Goal: Complete application form

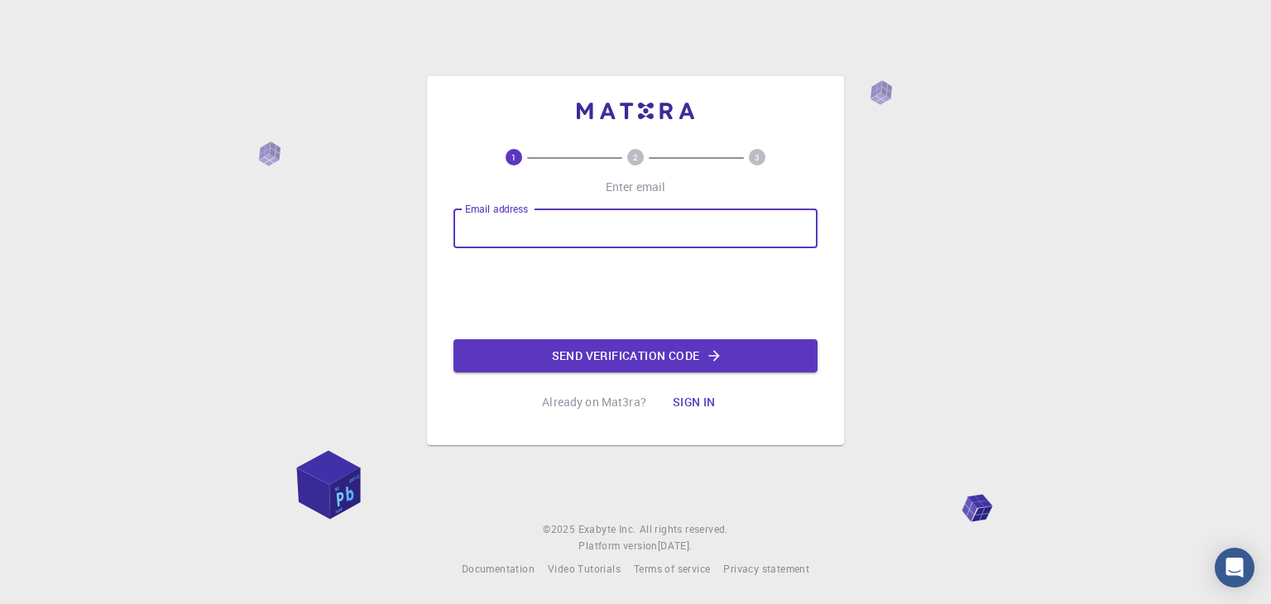
type input "kevin2231496@correo.uis.edu.co"
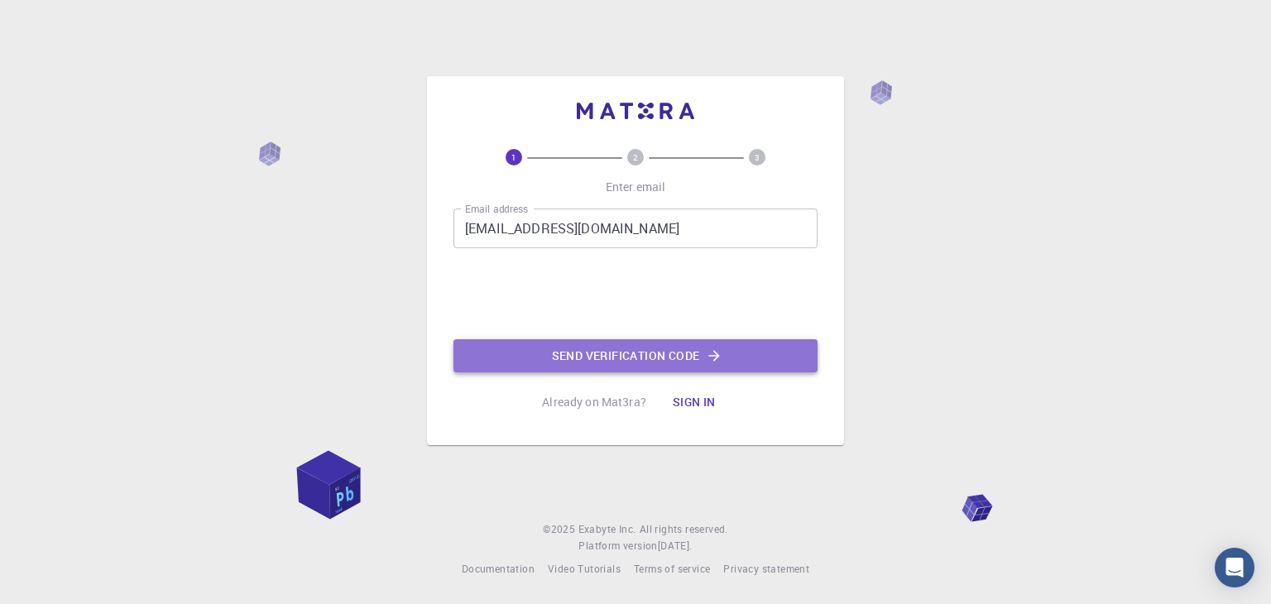
click at [627, 349] on button "Send verification code" at bounding box center [636, 355] width 364 height 33
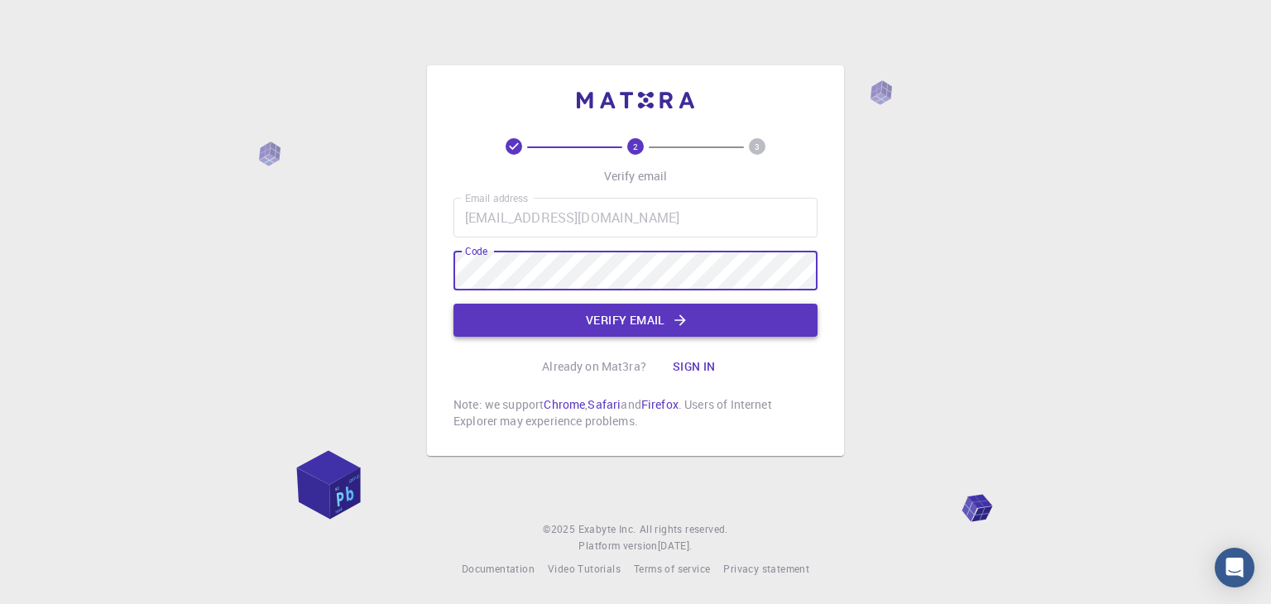
click at [629, 319] on button "Verify email" at bounding box center [636, 320] width 364 height 33
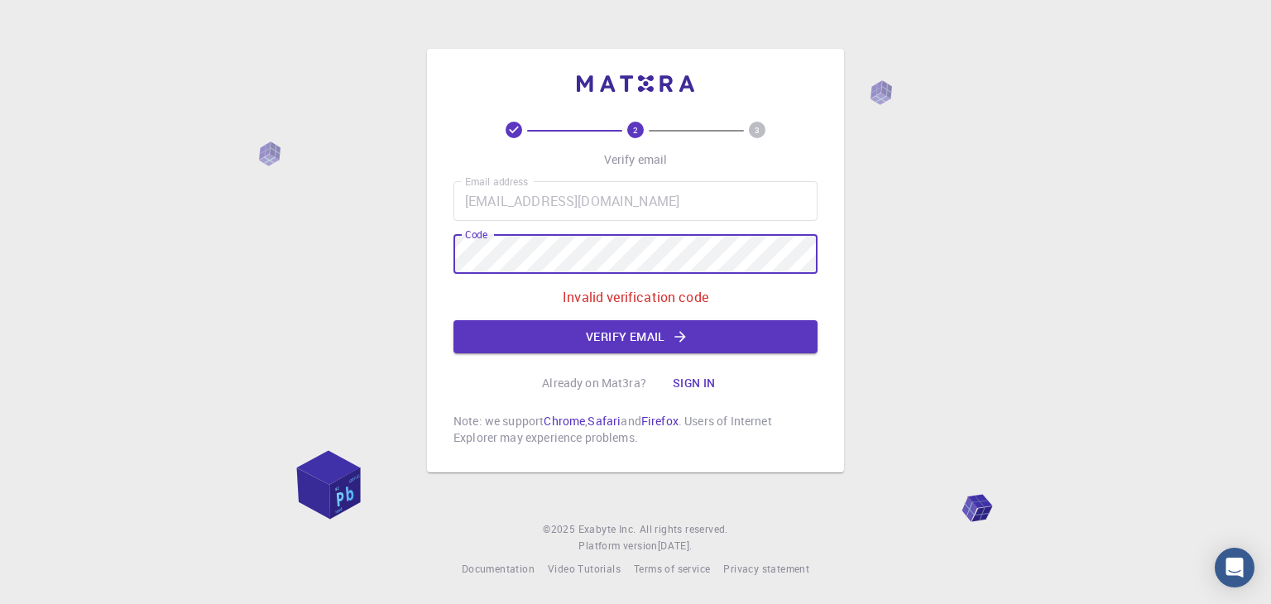
click at [413, 246] on div "2 3 Verify email Email address kevin2231496@correo.uis.edu.co Email address Cod…" at bounding box center [635, 302] width 1271 height 604
click at [672, 333] on icon "button" at bounding box center [680, 337] width 17 height 17
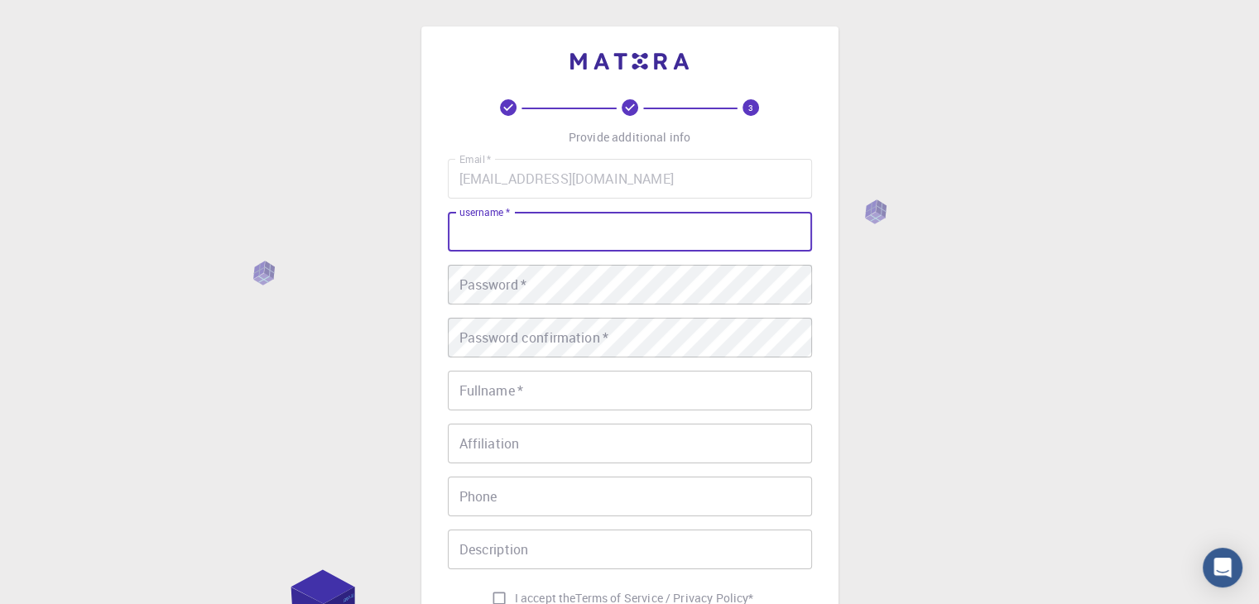
click at [644, 241] on input "username   *" at bounding box center [630, 232] width 364 height 40
type input "Kevingutierrezc"
click at [485, 274] on div "Password   * Password   *" at bounding box center [630, 285] width 364 height 40
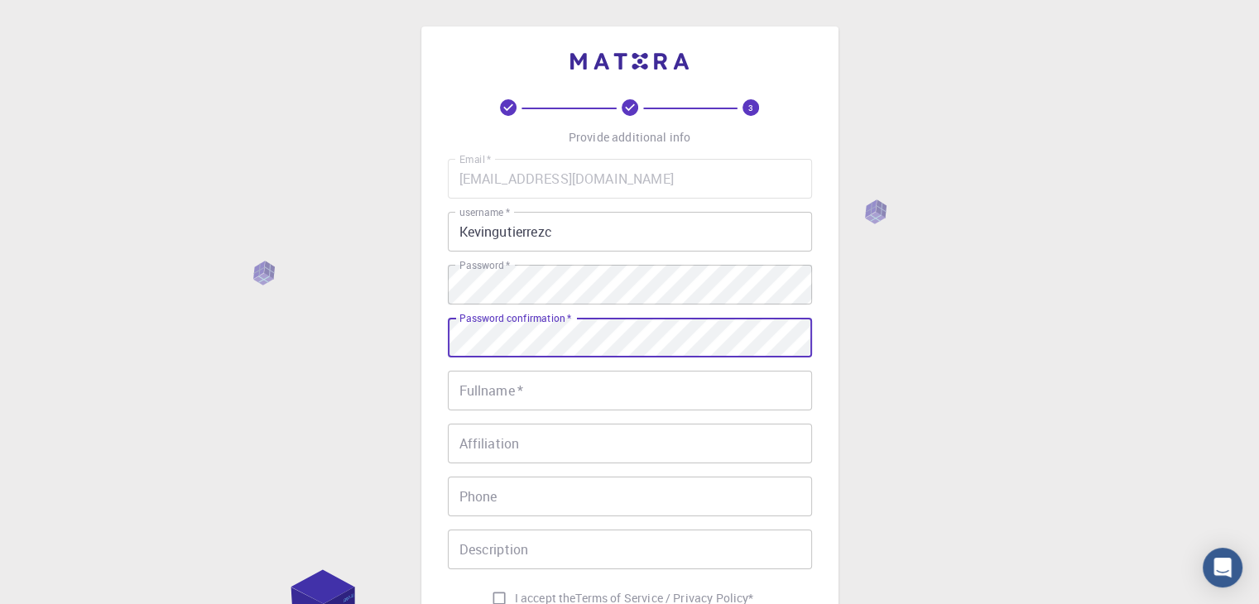
click at [581, 395] on input "Fullname   *" at bounding box center [630, 391] width 364 height 40
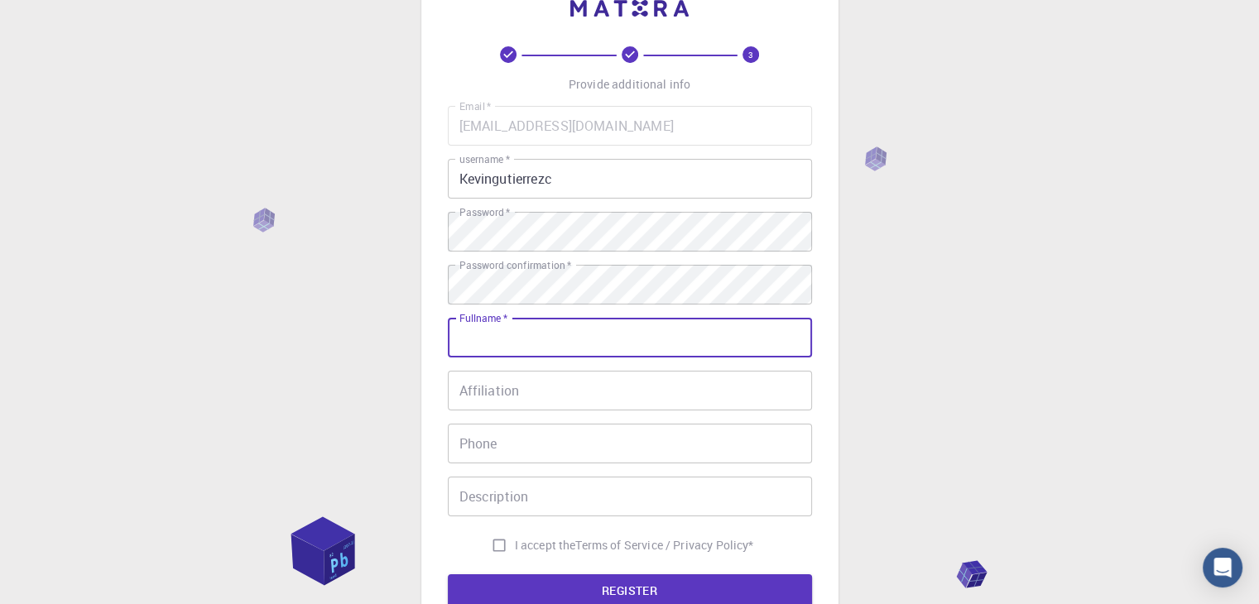
scroll to position [83, 0]
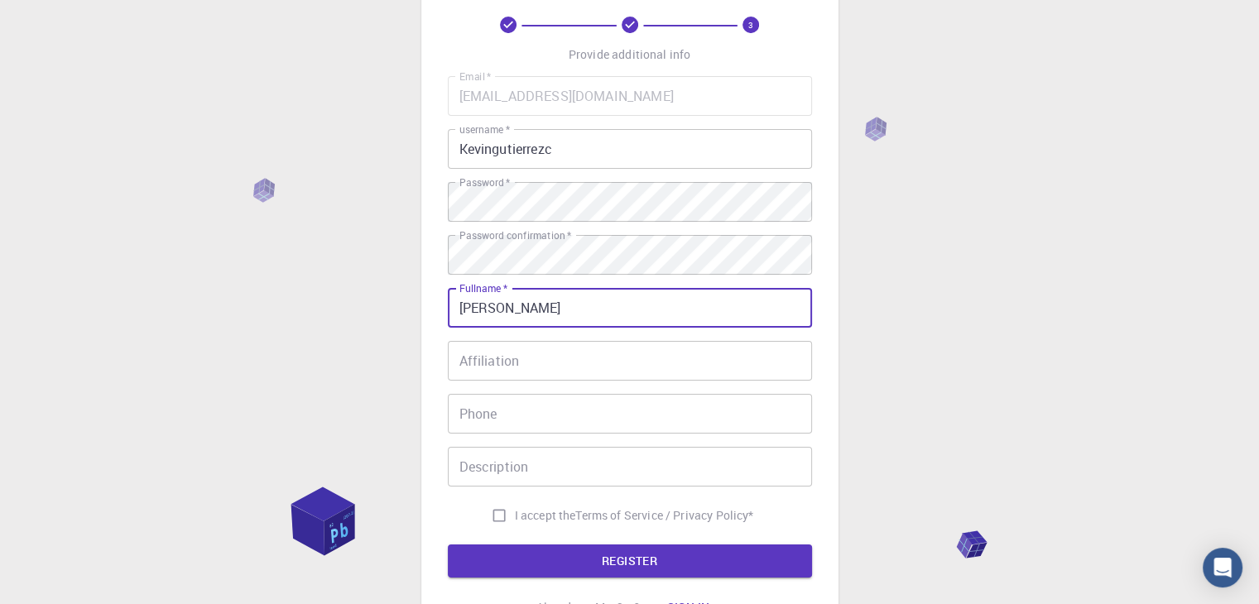
type input "Kevin Gutierrez"
click at [519, 365] on input "Affiliation" at bounding box center [630, 361] width 364 height 40
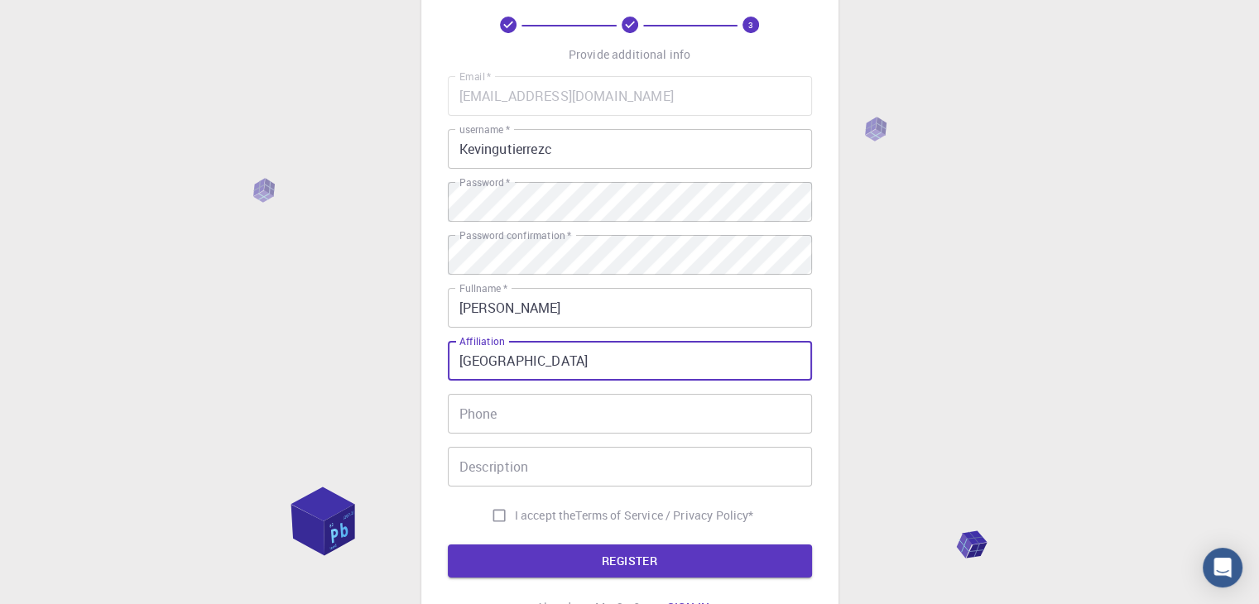
type input "Universidad Industrial de Santander"
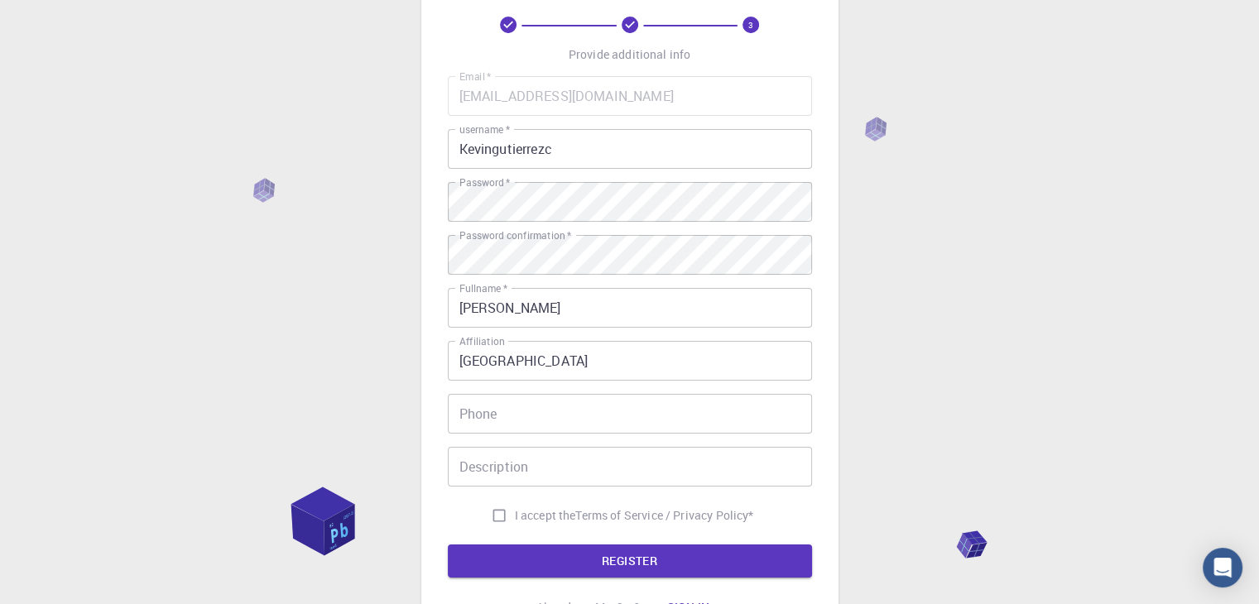
click at [680, 438] on div "Email   * kevin2231496@correo.uis.edu.co Email   * username   * Kevingutierrezc…" at bounding box center [630, 303] width 364 height 455
click at [652, 407] on input "Phone" at bounding box center [630, 414] width 364 height 40
type input "3142298405"
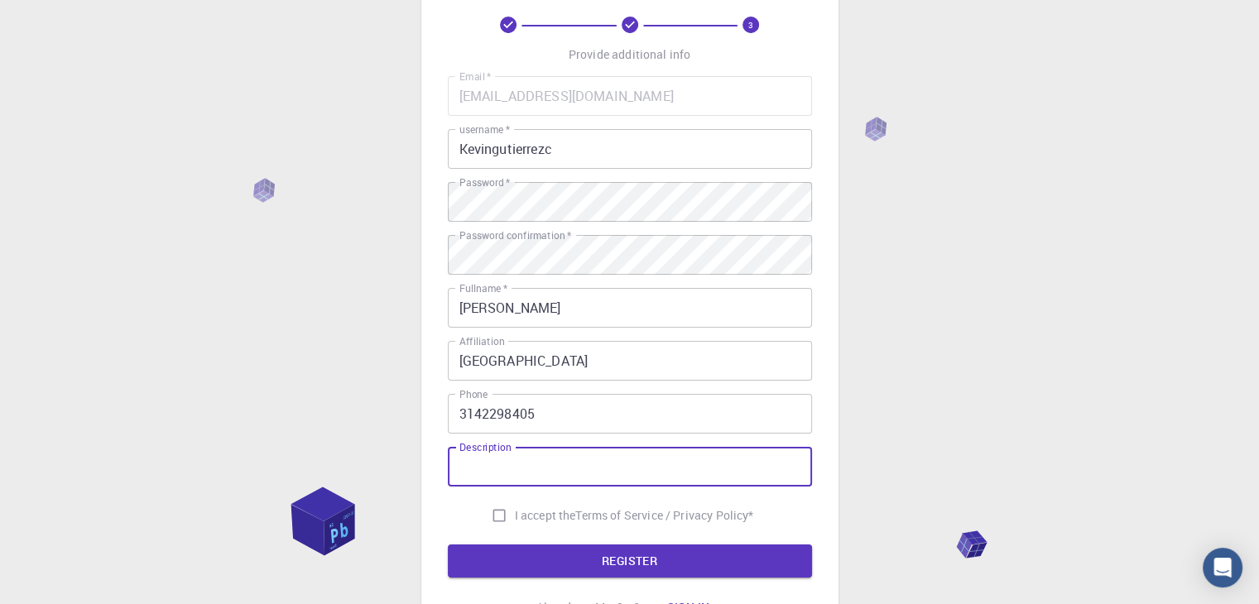
click at [502, 468] on input "Description" at bounding box center [630, 467] width 364 height 40
type input "estudiante"
click at [488, 513] on input "I accept the Terms of Service / Privacy Policy *" at bounding box center [498, 515] width 31 height 31
checkbox input "true"
click at [517, 545] on form "Email   * kevin2231496@correo.uis.edu.co Email   * username   * Kevingutierrezc…" at bounding box center [630, 327] width 364 height 502
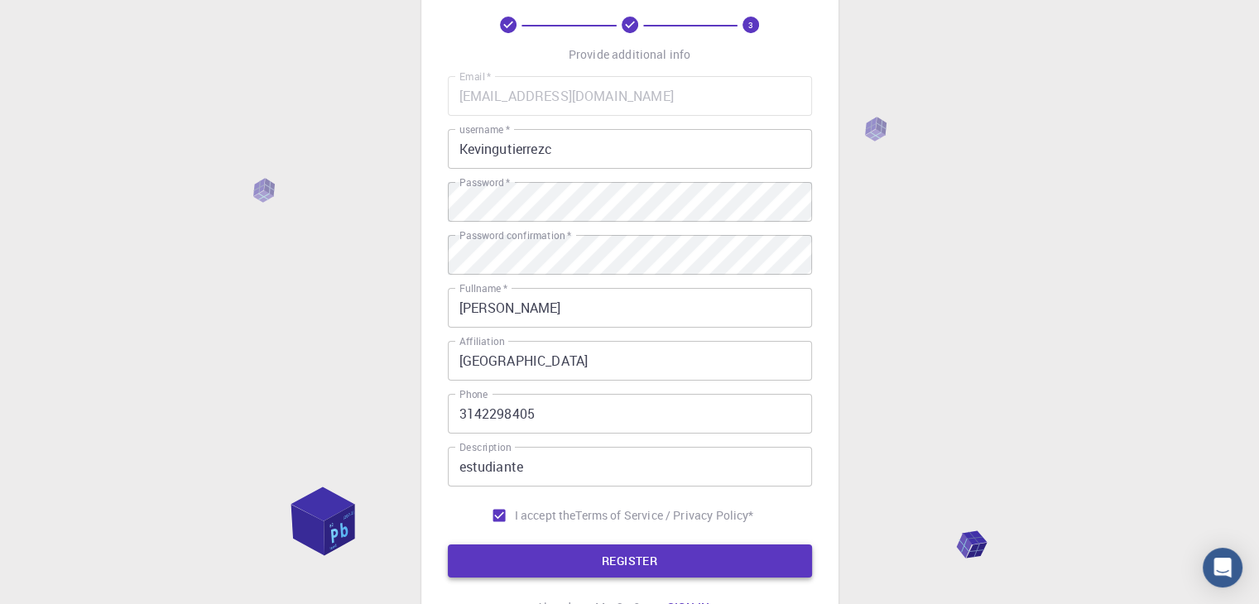
click at [520, 550] on button "REGISTER" at bounding box center [630, 561] width 364 height 33
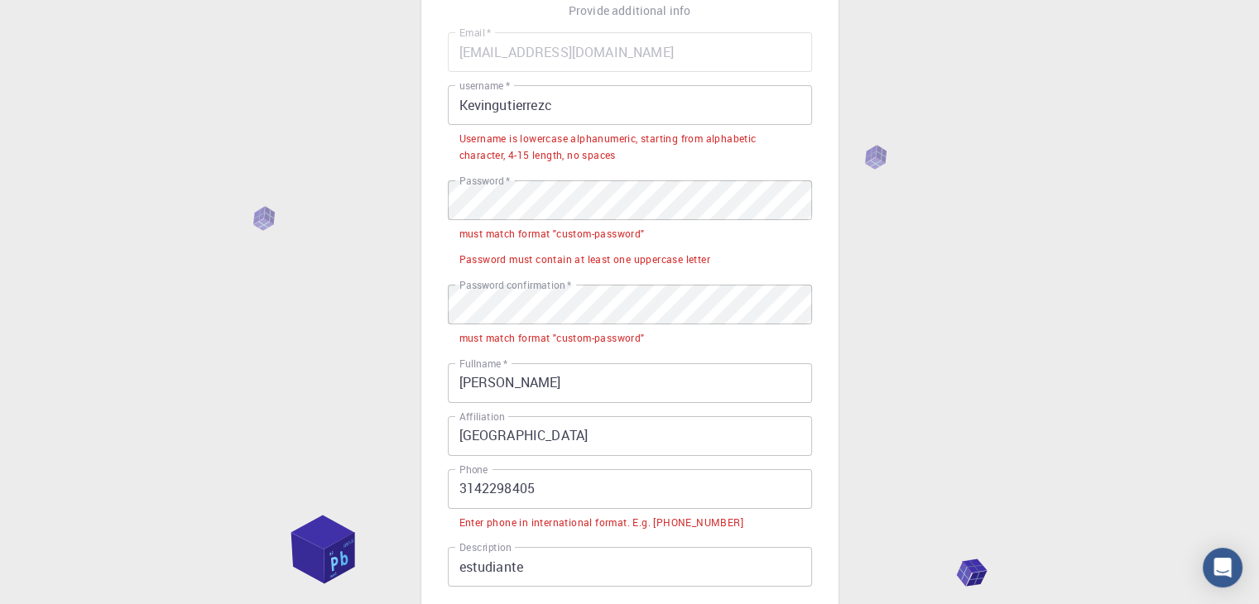
scroll to position [166, 0]
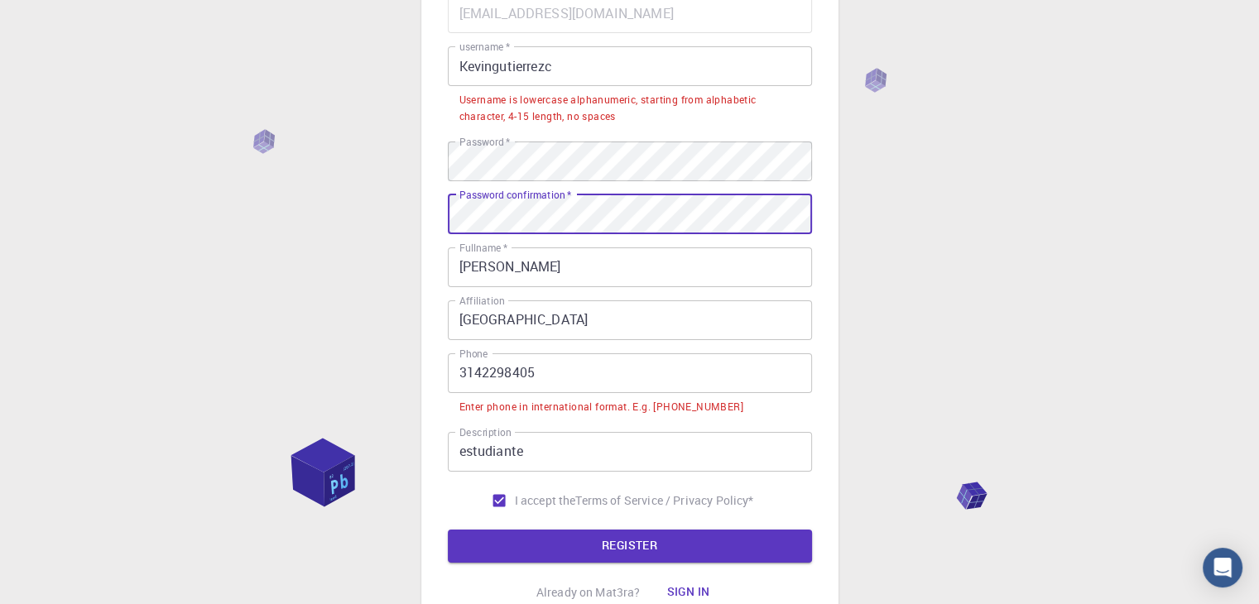
click at [459, 372] on input "3142298405" at bounding box center [630, 373] width 364 height 40
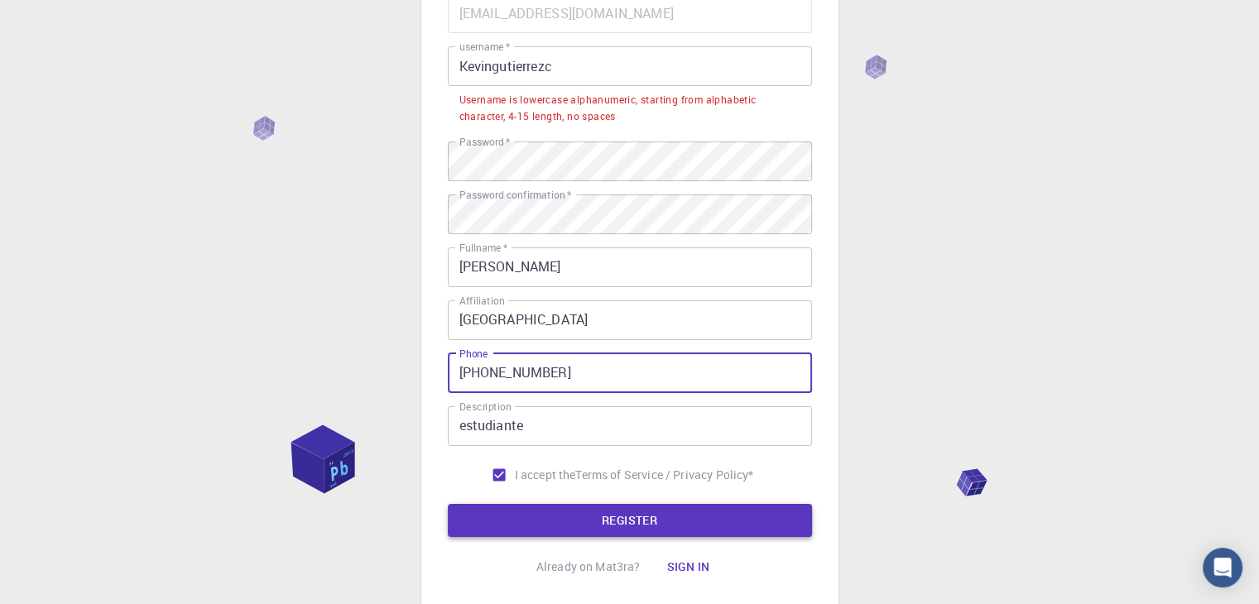
type input "+573142298405"
click at [592, 511] on button "REGISTER" at bounding box center [630, 520] width 364 height 33
click at [623, 517] on button "REGISTER" at bounding box center [630, 520] width 364 height 33
click at [625, 499] on form "Email   * kevin2231496@correo.uis.edu.co Email   * username   * Kevingutierrezc…" at bounding box center [630, 265] width 364 height 544
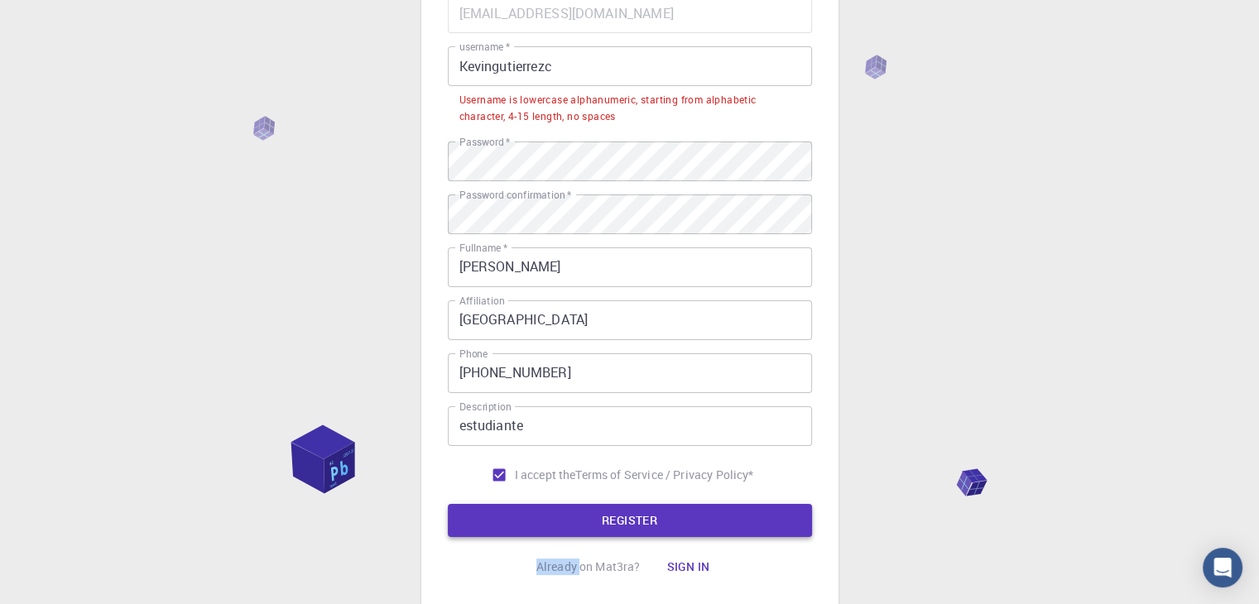
click at [629, 511] on button "REGISTER" at bounding box center [630, 520] width 364 height 33
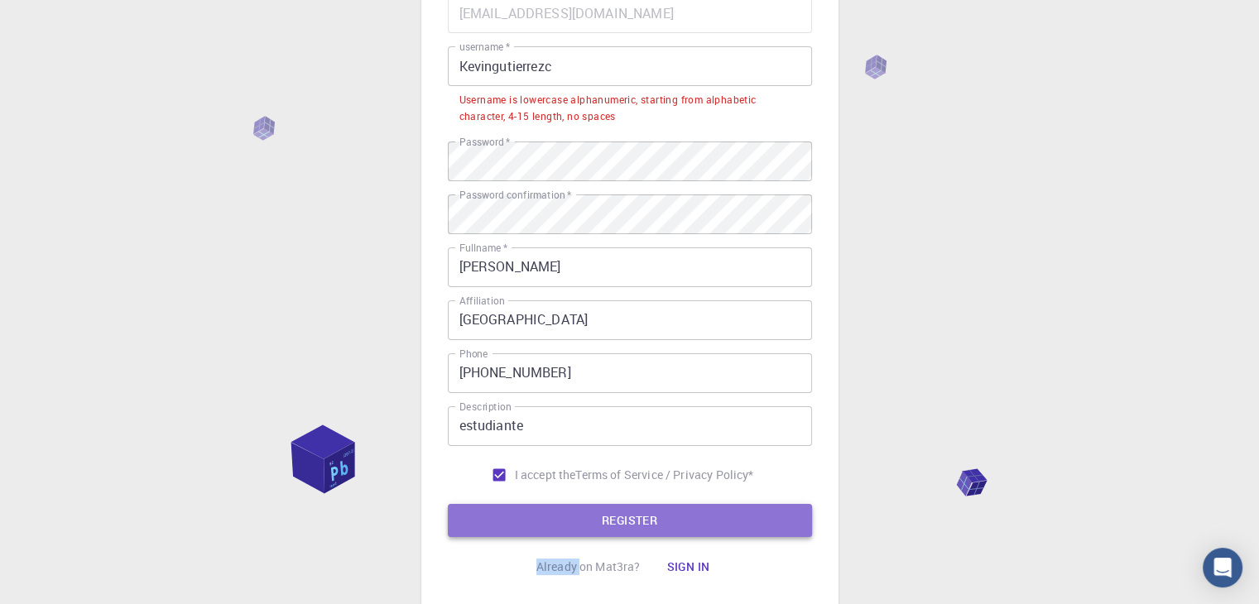
click at [629, 511] on button "REGISTER" at bounding box center [630, 520] width 364 height 33
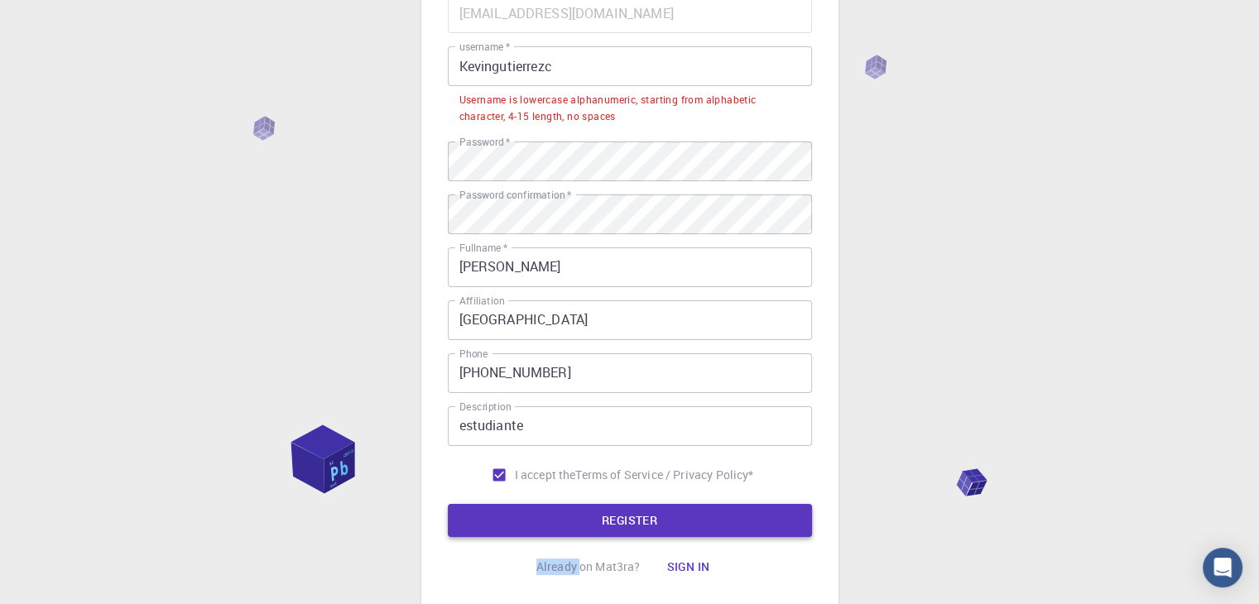
click at [629, 511] on button "REGISTER" at bounding box center [630, 520] width 364 height 33
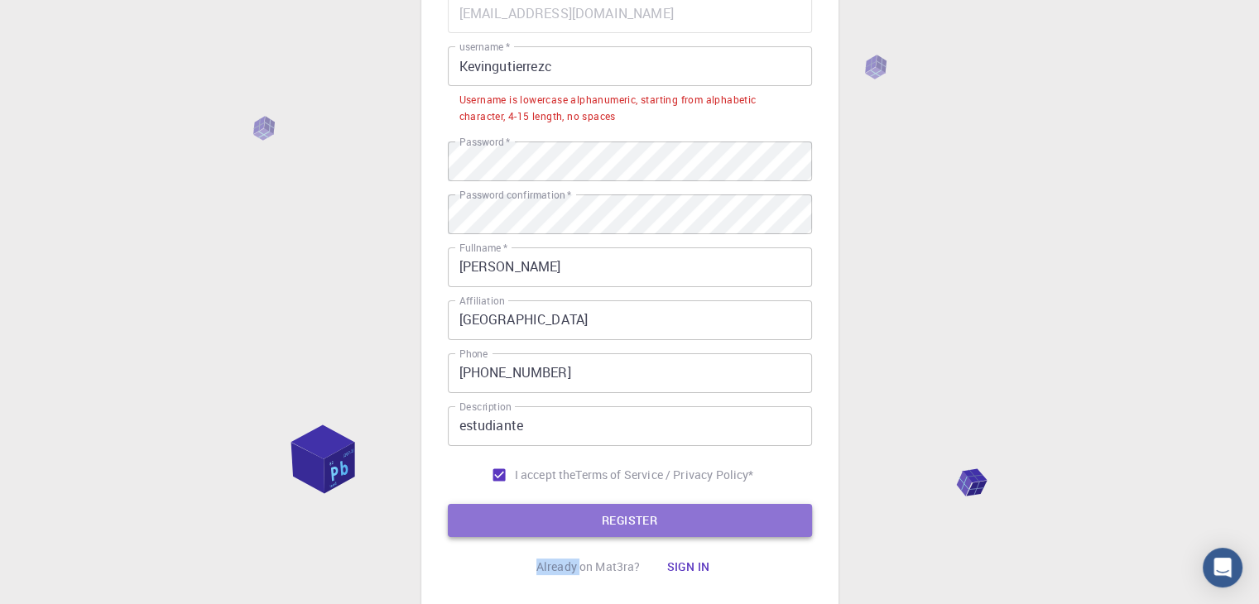
click at [629, 511] on button "REGISTER" at bounding box center [630, 520] width 364 height 33
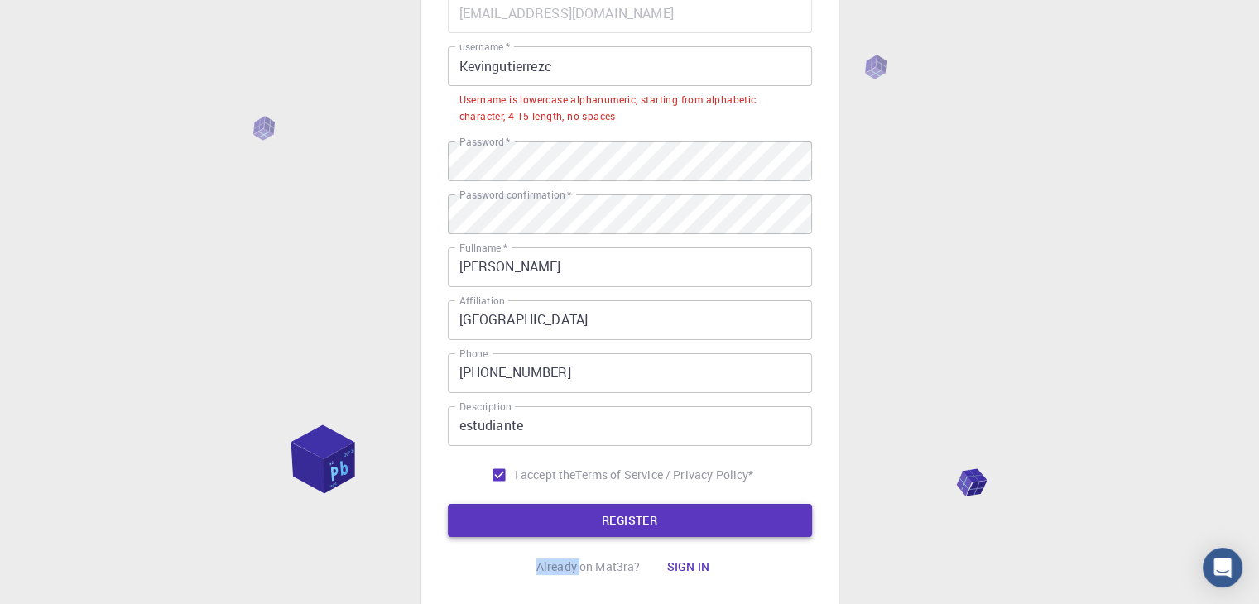
click at [629, 511] on button "REGISTER" at bounding box center [630, 520] width 364 height 33
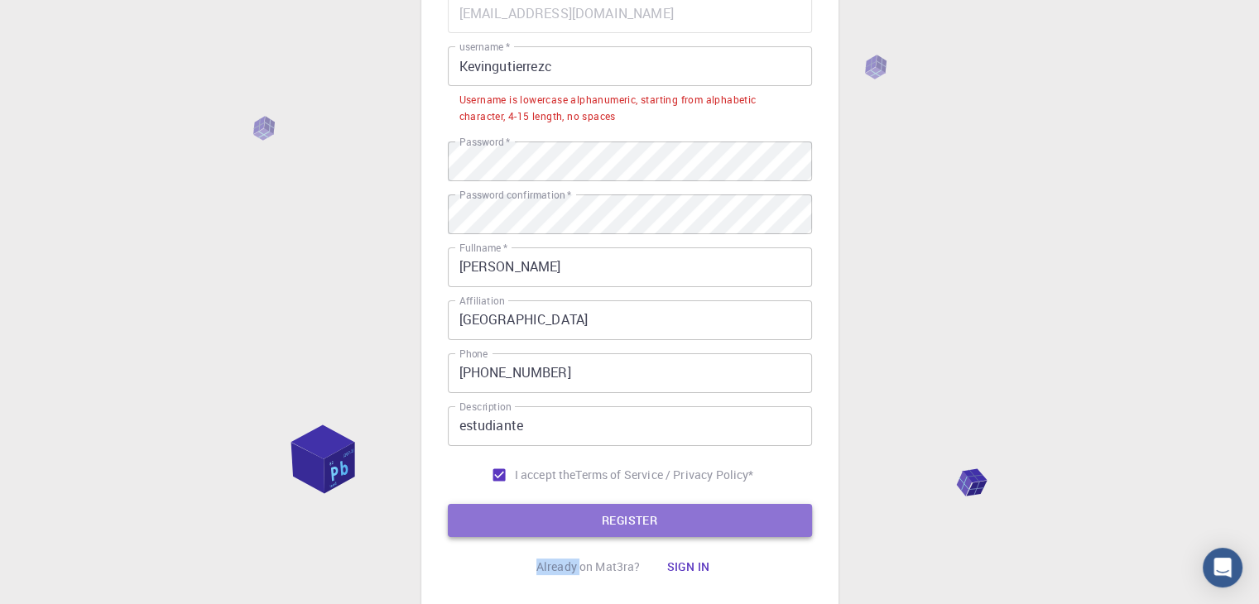
click at [629, 511] on button "REGISTER" at bounding box center [630, 520] width 364 height 33
click at [616, 511] on button "REGISTER" at bounding box center [630, 520] width 364 height 33
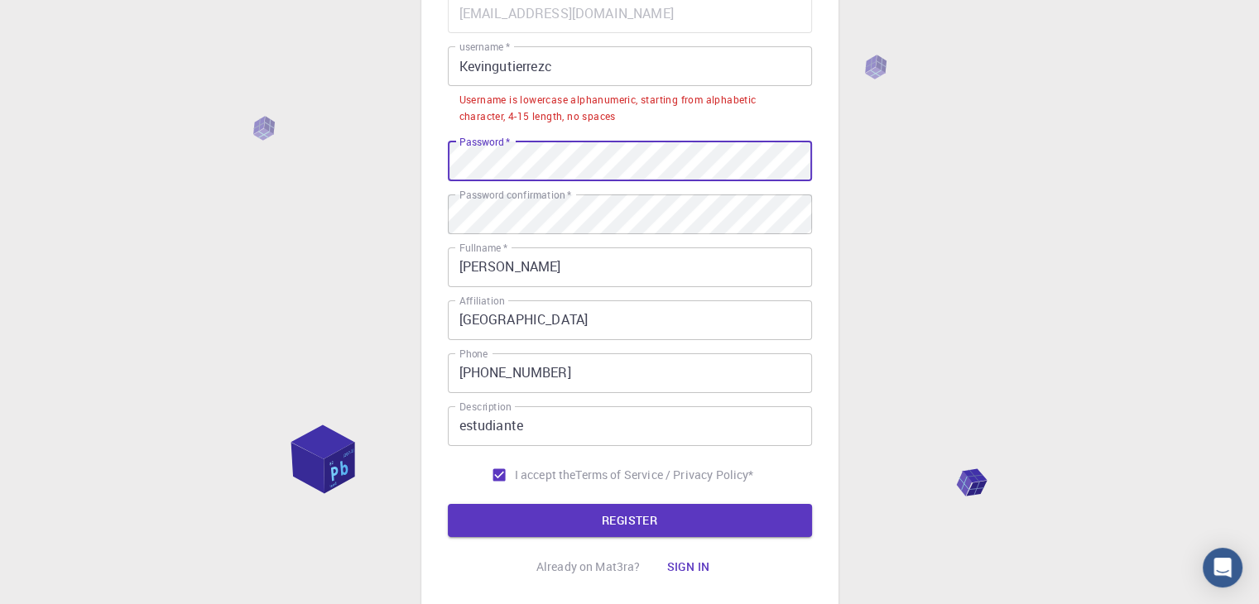
click at [420, 203] on div "3 Provide additional info Email   * kevin2231496@correo.uis.edu.co Email   * us…" at bounding box center [629, 276] width 1259 height 885
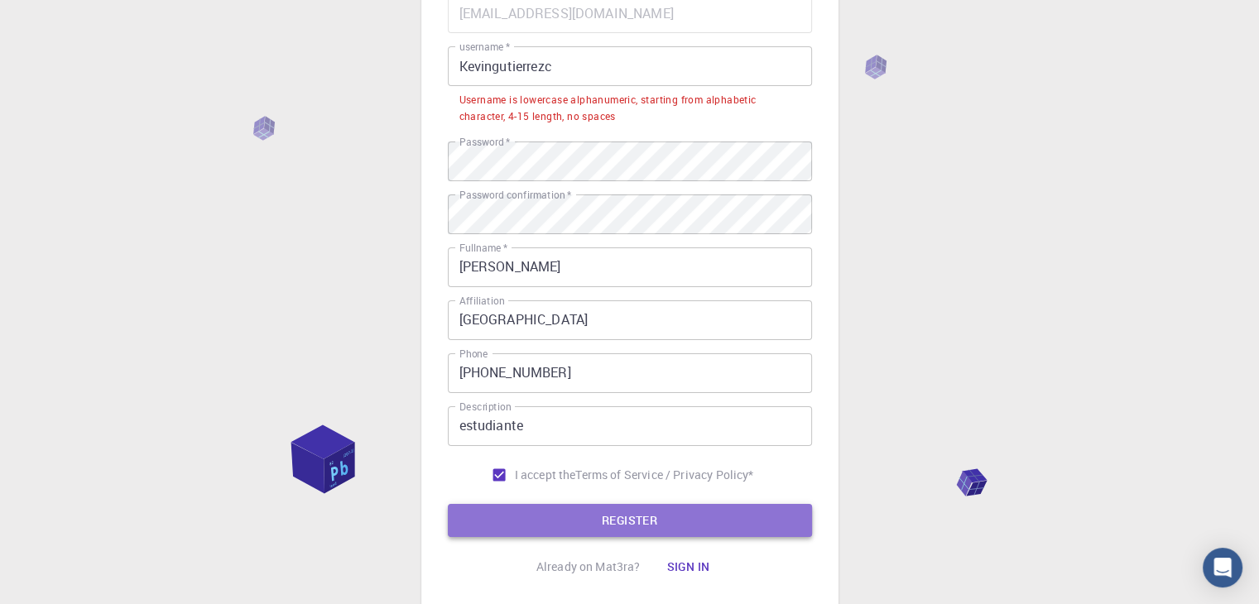
click at [604, 529] on button "REGISTER" at bounding box center [630, 520] width 364 height 33
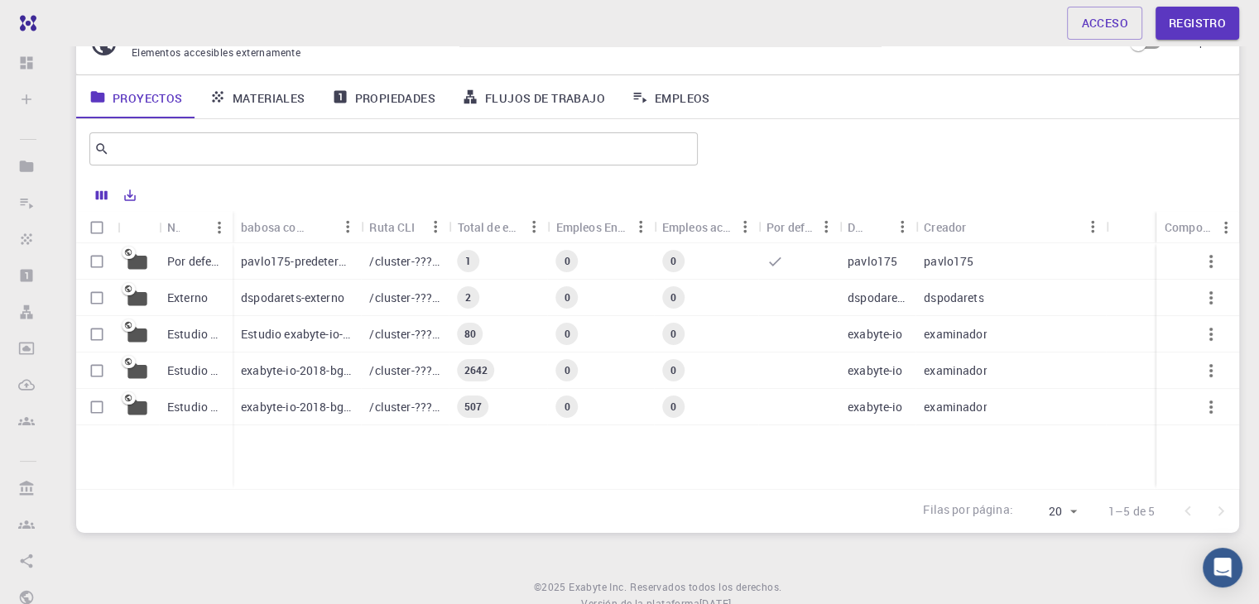
scroll to position [83, 0]
click at [359, 262] on div "pavlo175-predeterminado" at bounding box center [297, 260] width 128 height 36
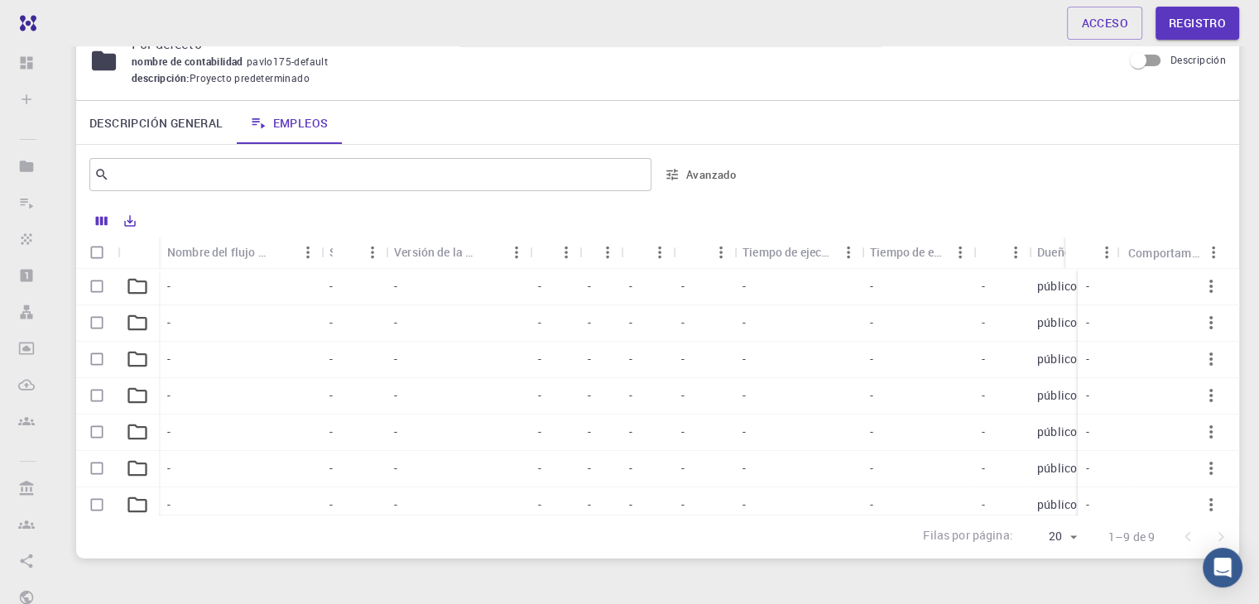
click at [137, 291] on icon at bounding box center [136, 287] width 19 height 16
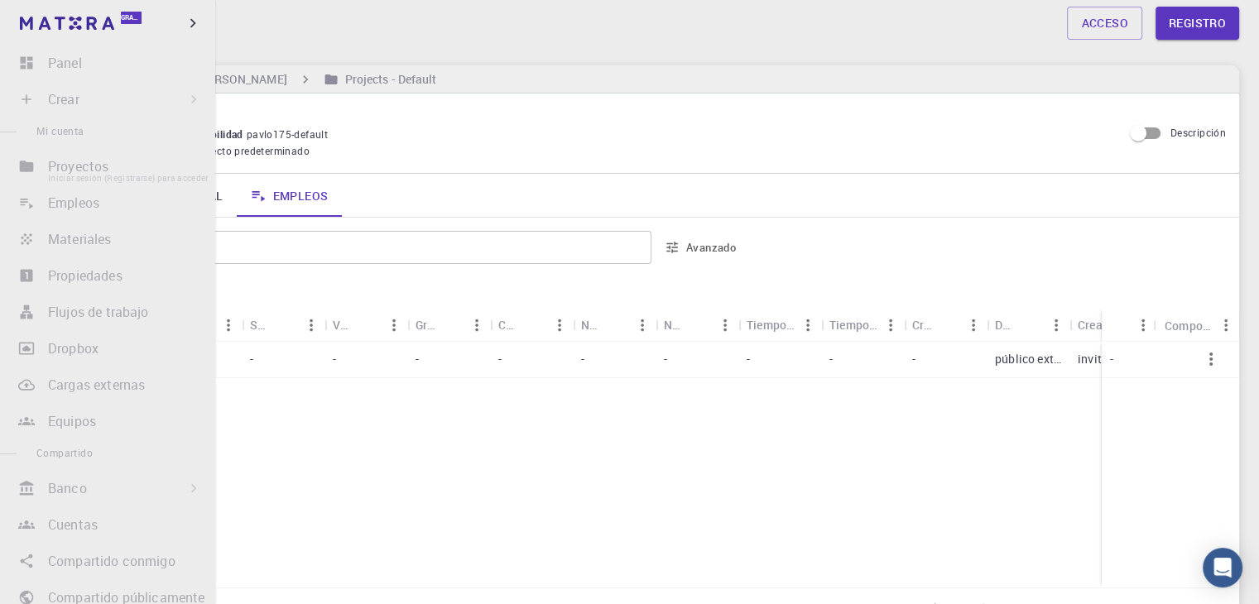
click at [55, 167] on li "Proyectos Iniciar sesión (Registrarse) para acceder" at bounding box center [107, 166] width 215 height 33
click at [61, 171] on li "Proyectos Iniciar sesión (Registrarse) para acceder" at bounding box center [107, 166] width 215 height 33
click at [46, 164] on li "Proyectos Iniciar sesión (Registrarse) para acceder" at bounding box center [107, 166] width 215 height 33
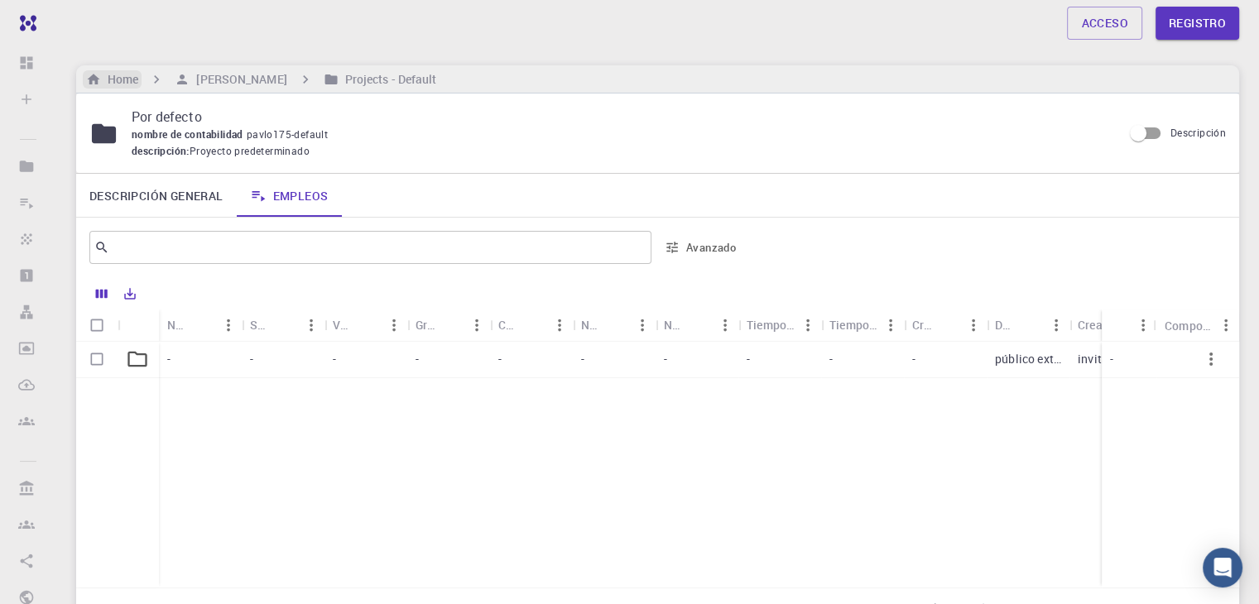
click at [126, 79] on h6 "Home" at bounding box center [119, 79] width 37 height 18
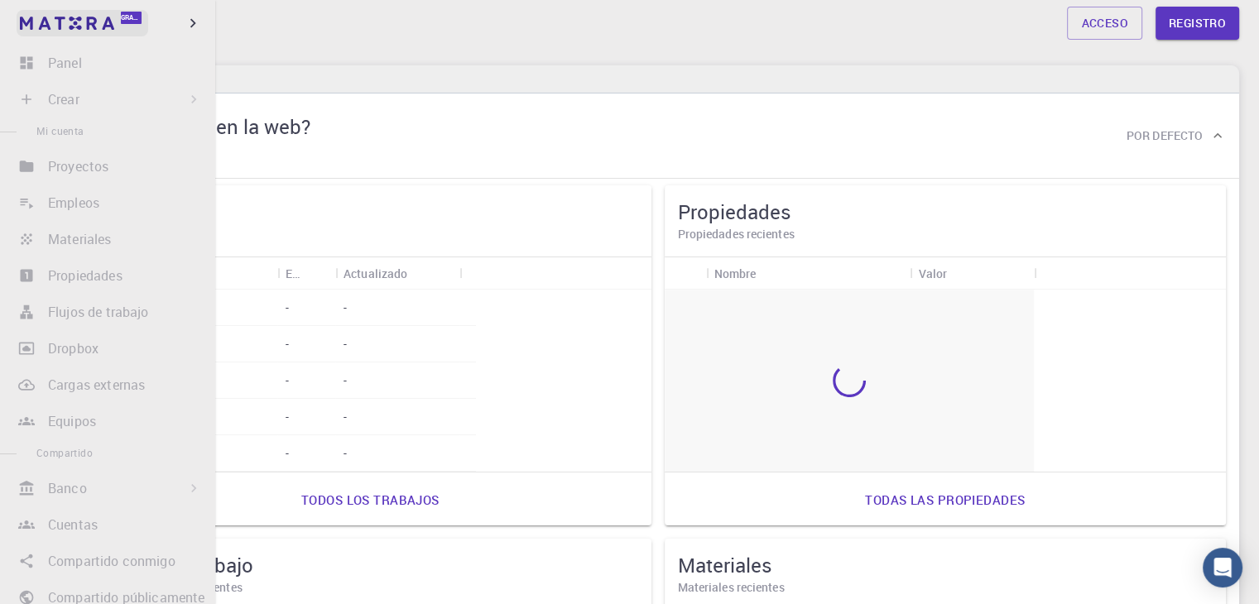
click at [30, 27] on img at bounding box center [31, 23] width 23 height 17
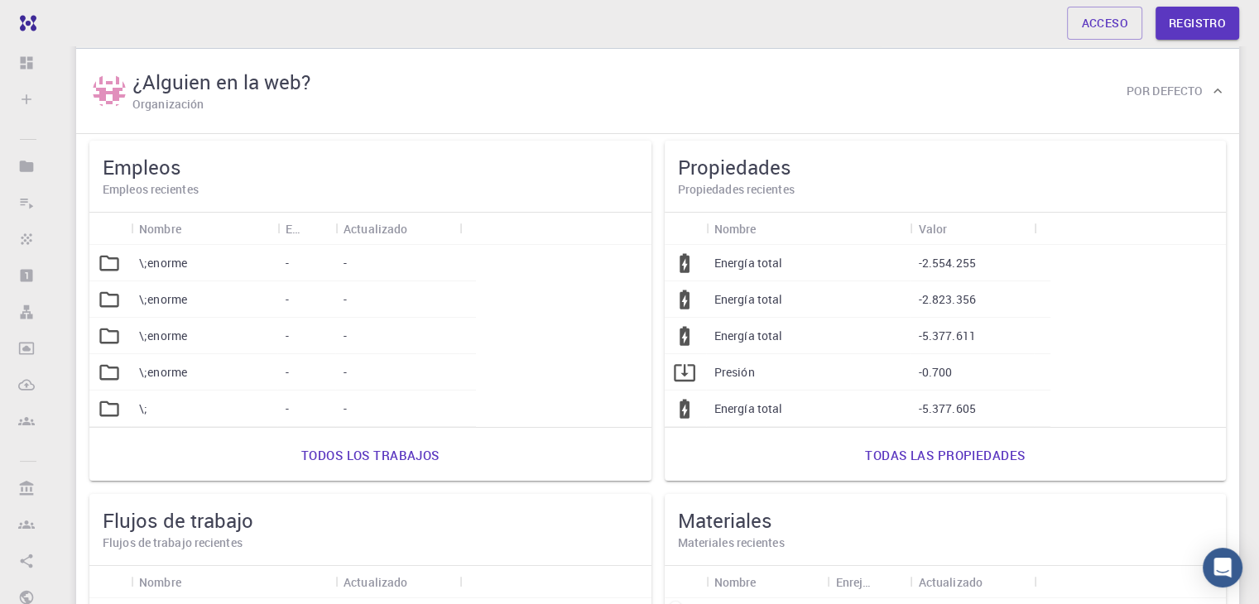
scroll to position [83, 0]
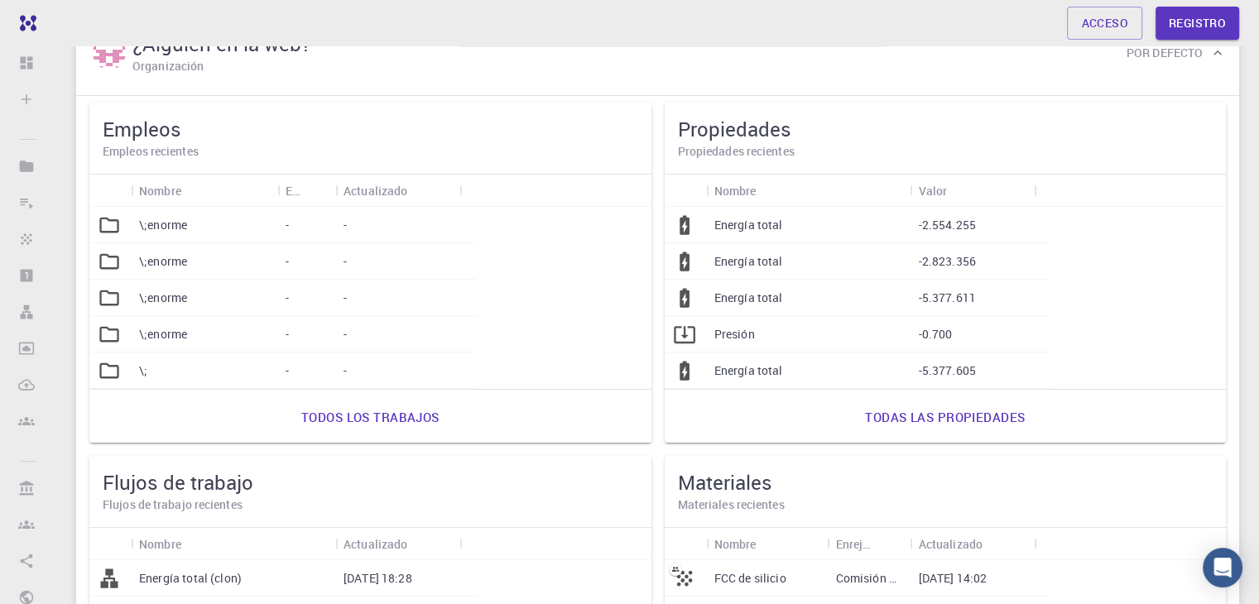
click at [242, 570] on font "Energía total (clon)" at bounding box center [190, 578] width 103 height 16
